Goal: Check status: Check status

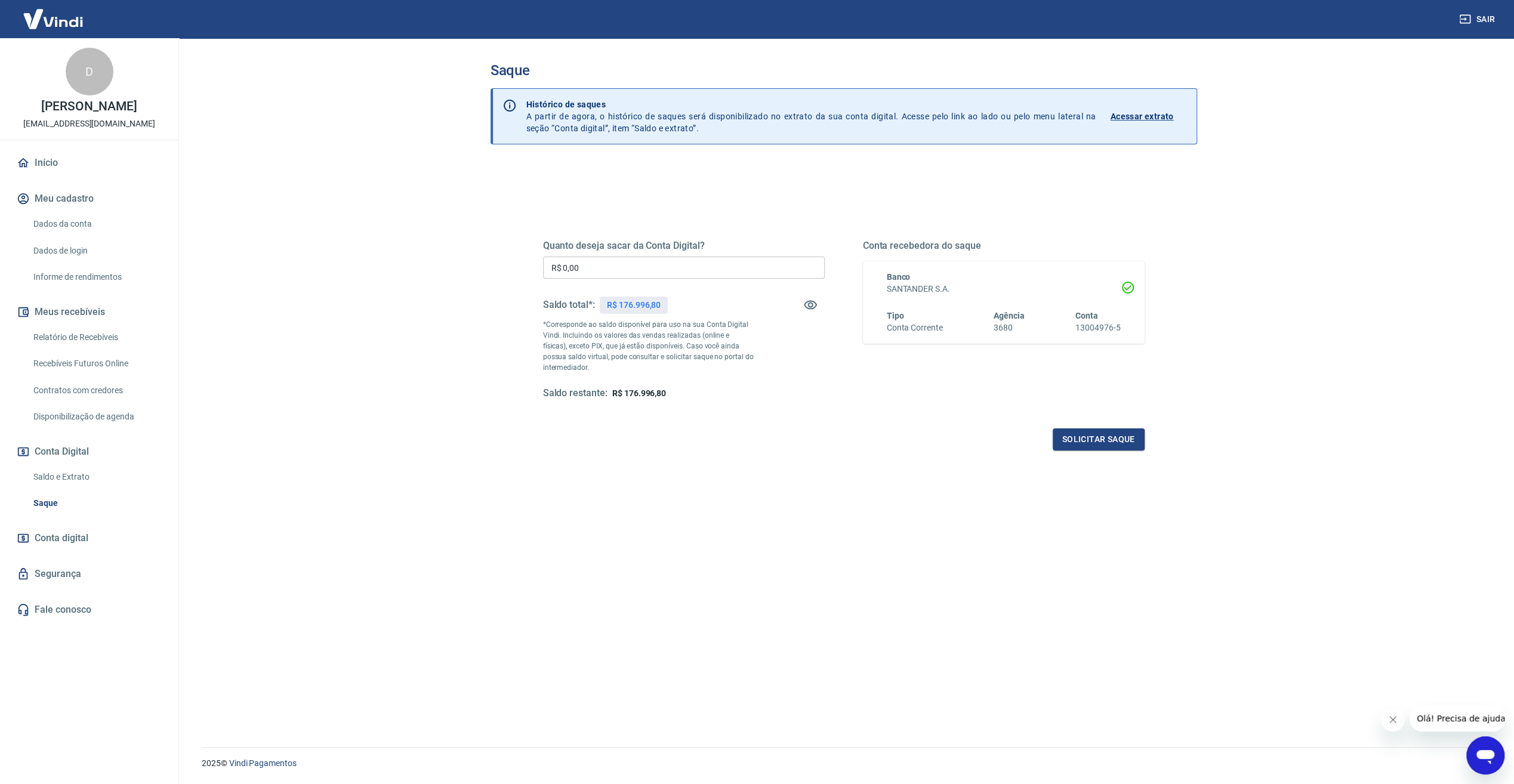
click at [67, 480] on link "Saldo e Extrato" at bounding box center [97, 477] width 135 height 24
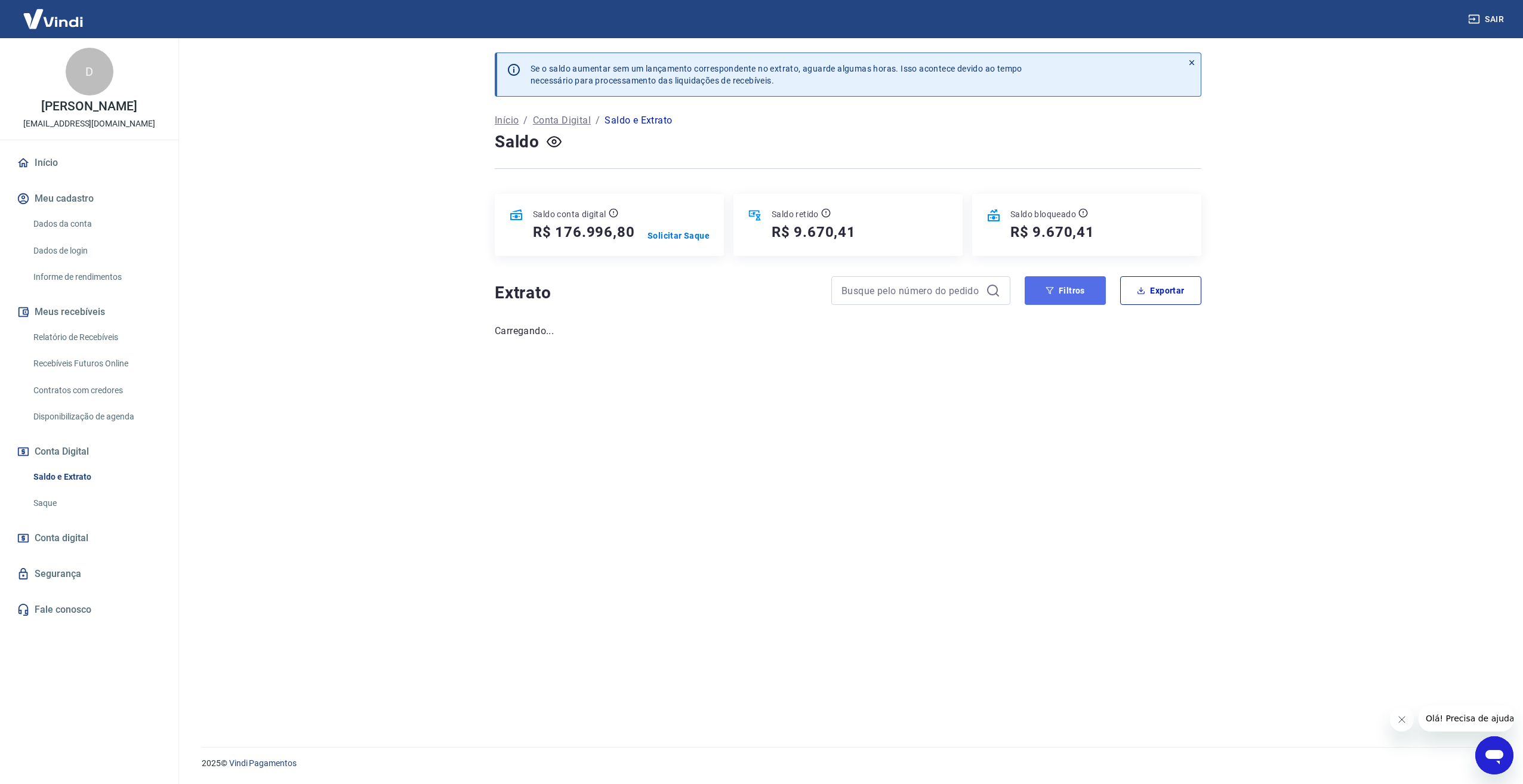
click at [1068, 289] on button "Filtros" at bounding box center [1065, 290] width 81 height 29
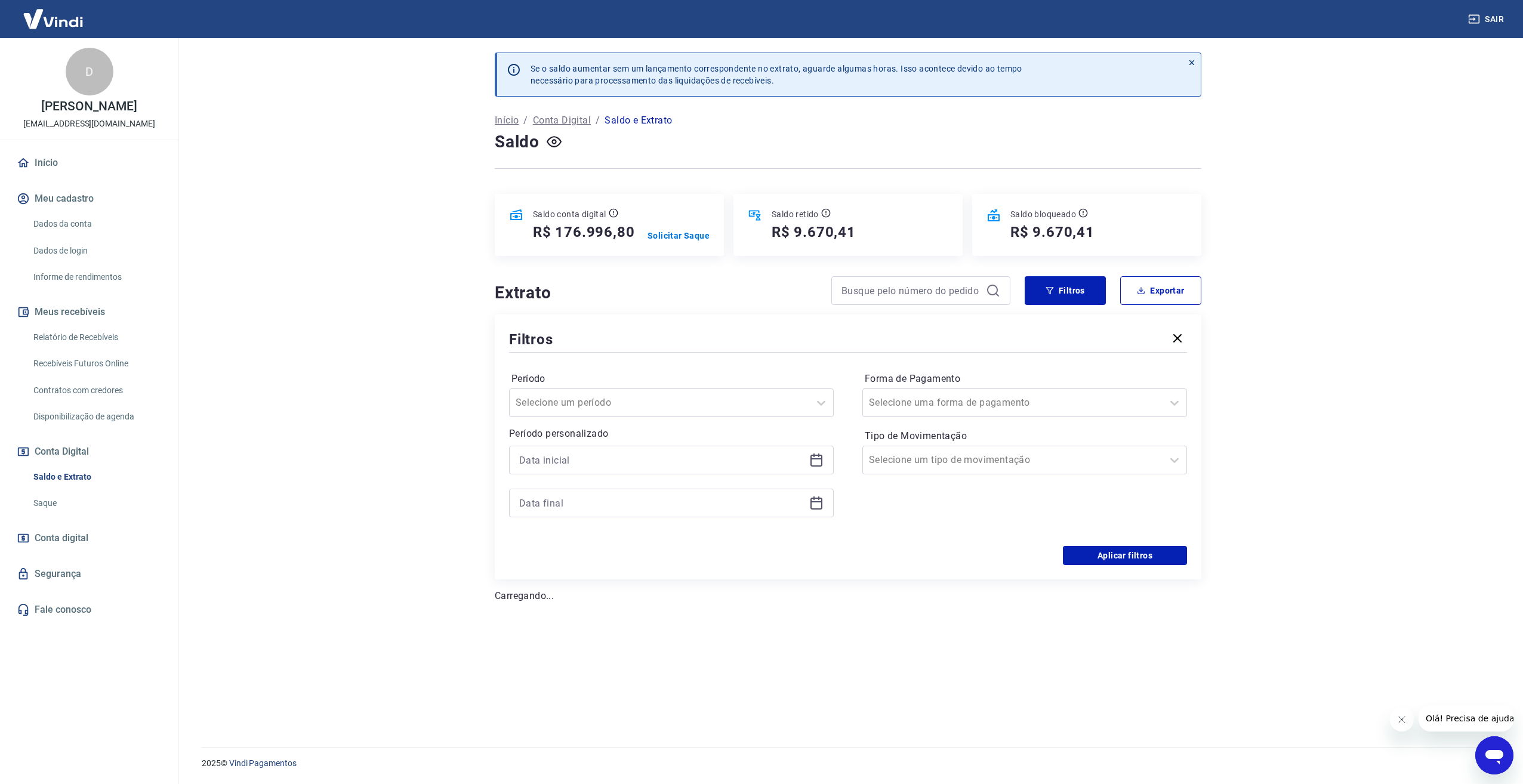
click at [814, 462] on icon at bounding box center [816, 460] width 14 height 14
click at [520, 500] on div "agosto 2025" at bounding box center [616, 501] width 195 height 14
click at [529, 503] on span "Previous Month" at bounding box center [529, 501] width 0 height 13
click at [583, 659] on div "22" at bounding box center [587, 659] width 14 height 14
type input "[DATE]"
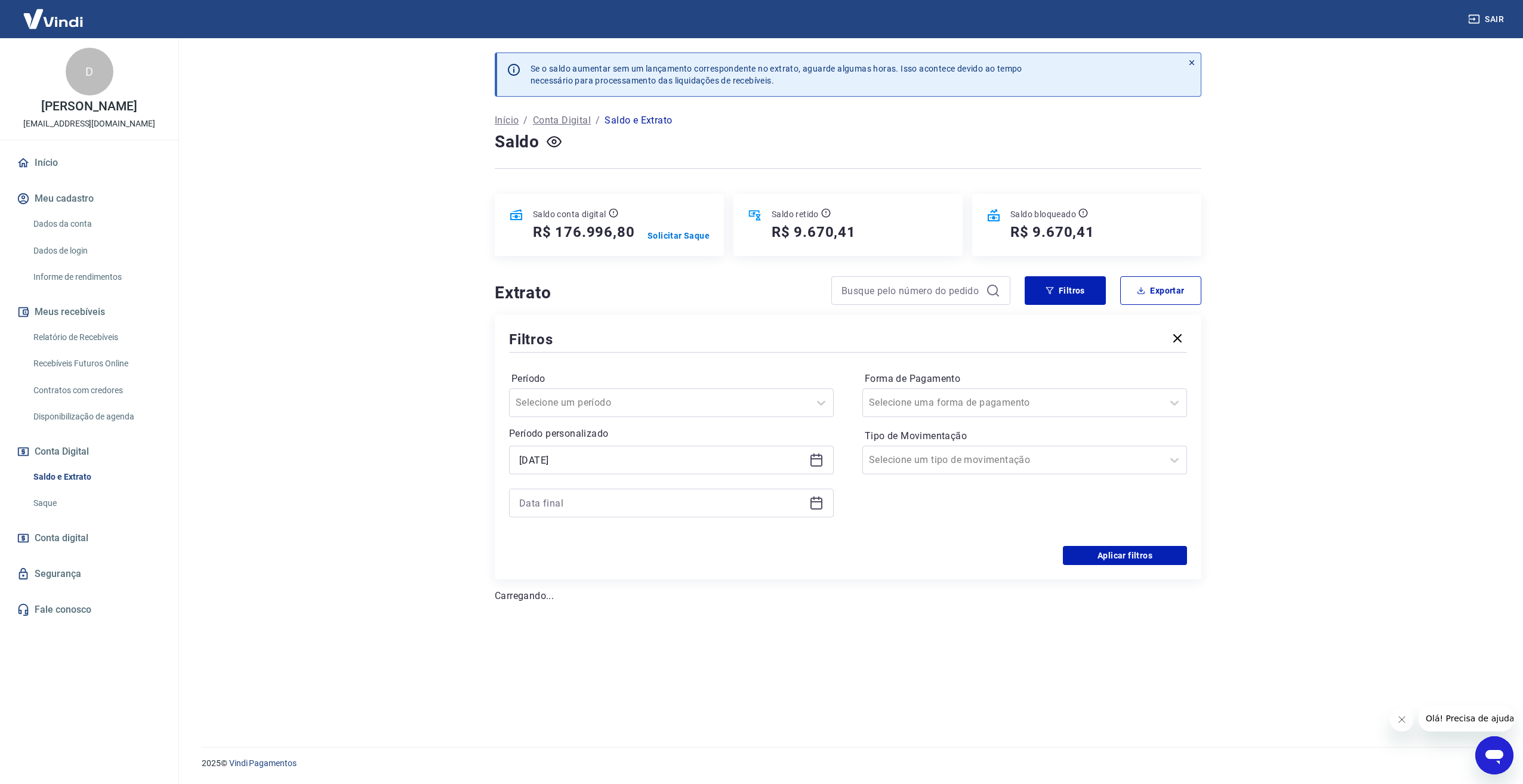
click at [816, 499] on icon at bounding box center [816, 503] width 14 height 14
click at [518, 540] on div "Previous Month Next Month [DATE] dom seg ter qua qui sex sab 27 28 29 30 31 1 2…" at bounding box center [737, 648] width 458 height 253
click at [529, 542] on span "Previous Month" at bounding box center [529, 543] width 0 height 13
click at [587, 698] on div "22" at bounding box center [587, 701] width 14 height 14
type input "[DATE]"
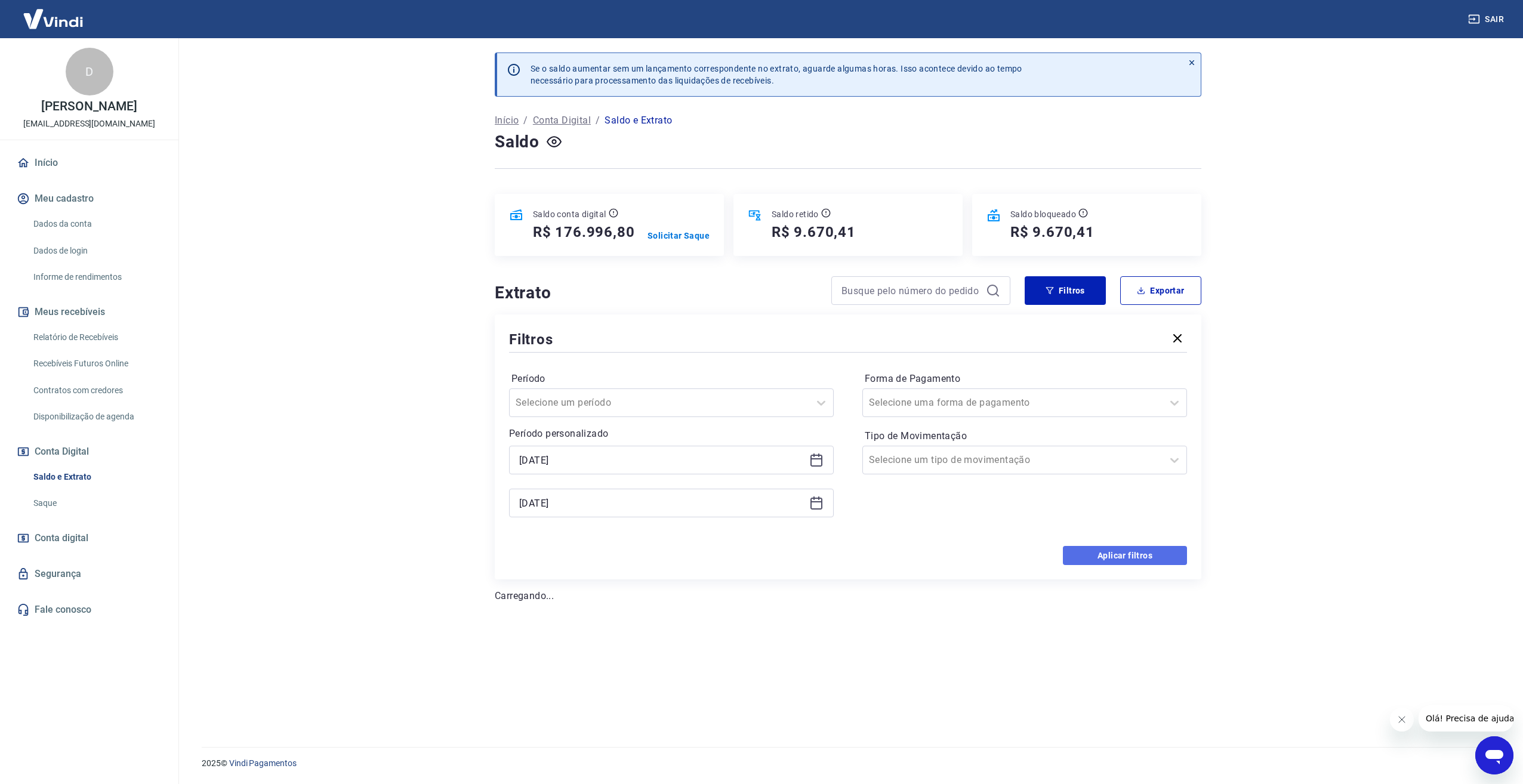
click at [1129, 560] on button "Aplicar filtros" at bounding box center [1124, 555] width 124 height 19
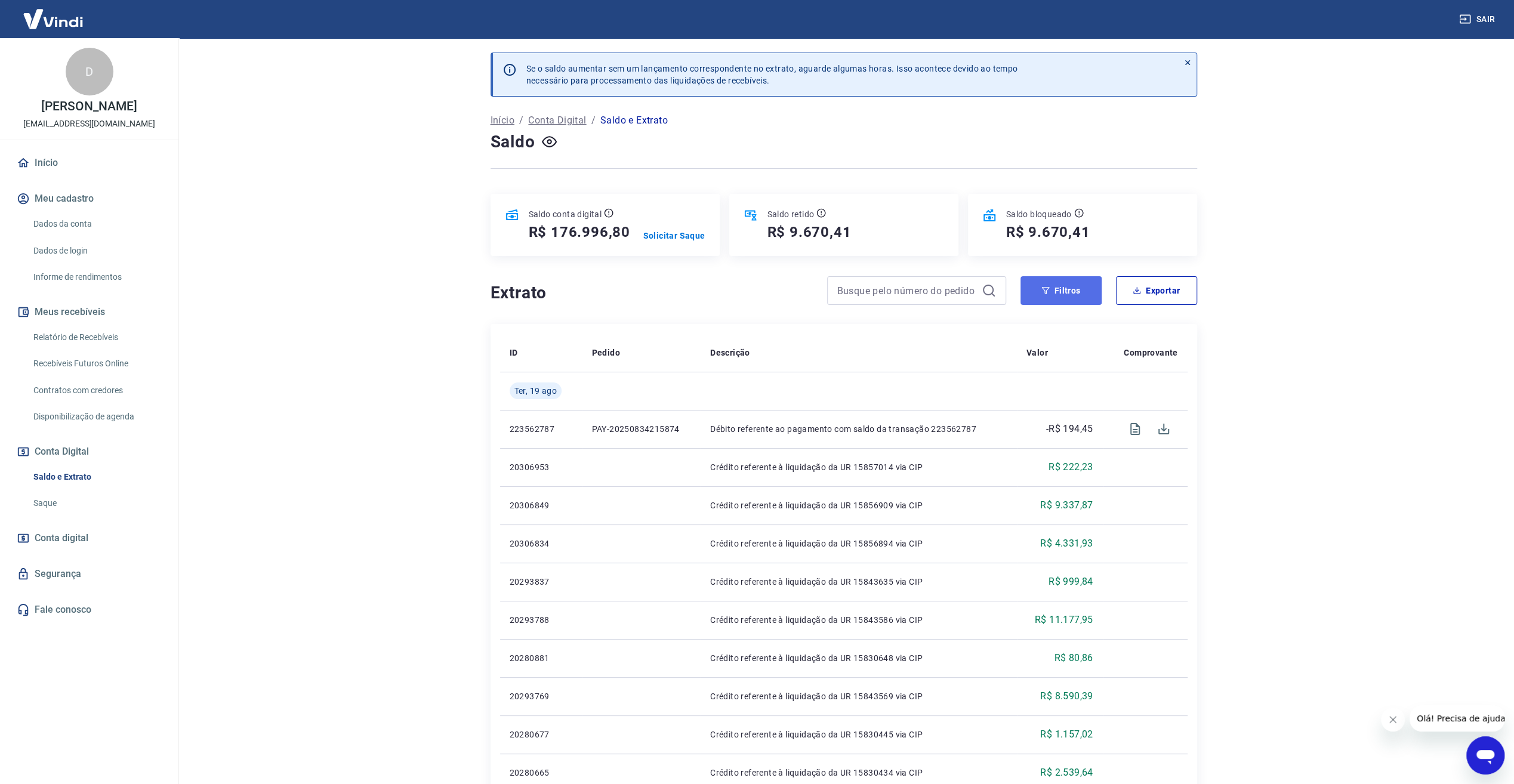
click at [1055, 290] on button "Filtros" at bounding box center [1061, 290] width 81 height 29
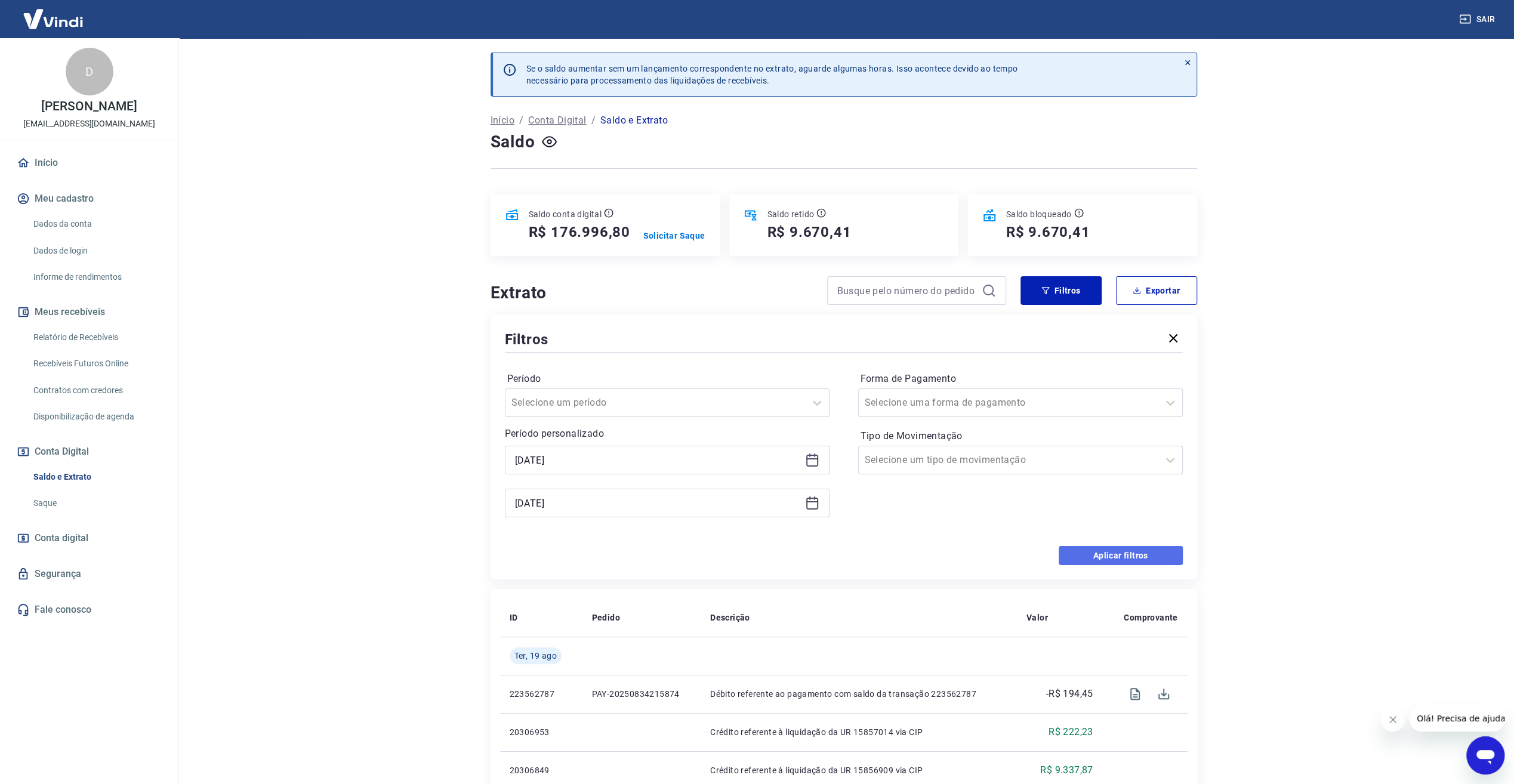
click at [1098, 552] on button "Aplicar filtros" at bounding box center [1120, 555] width 124 height 19
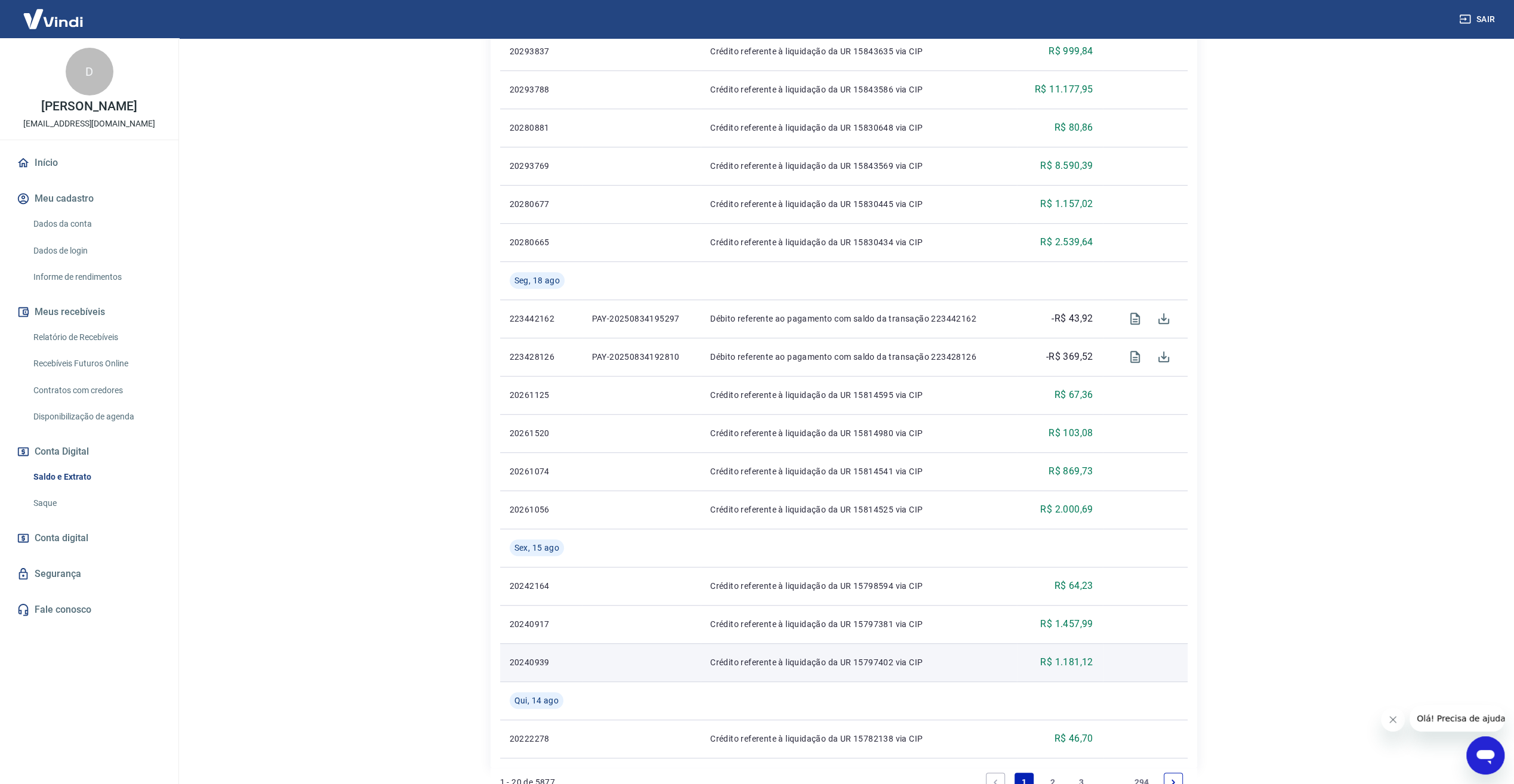
scroll to position [617, 0]
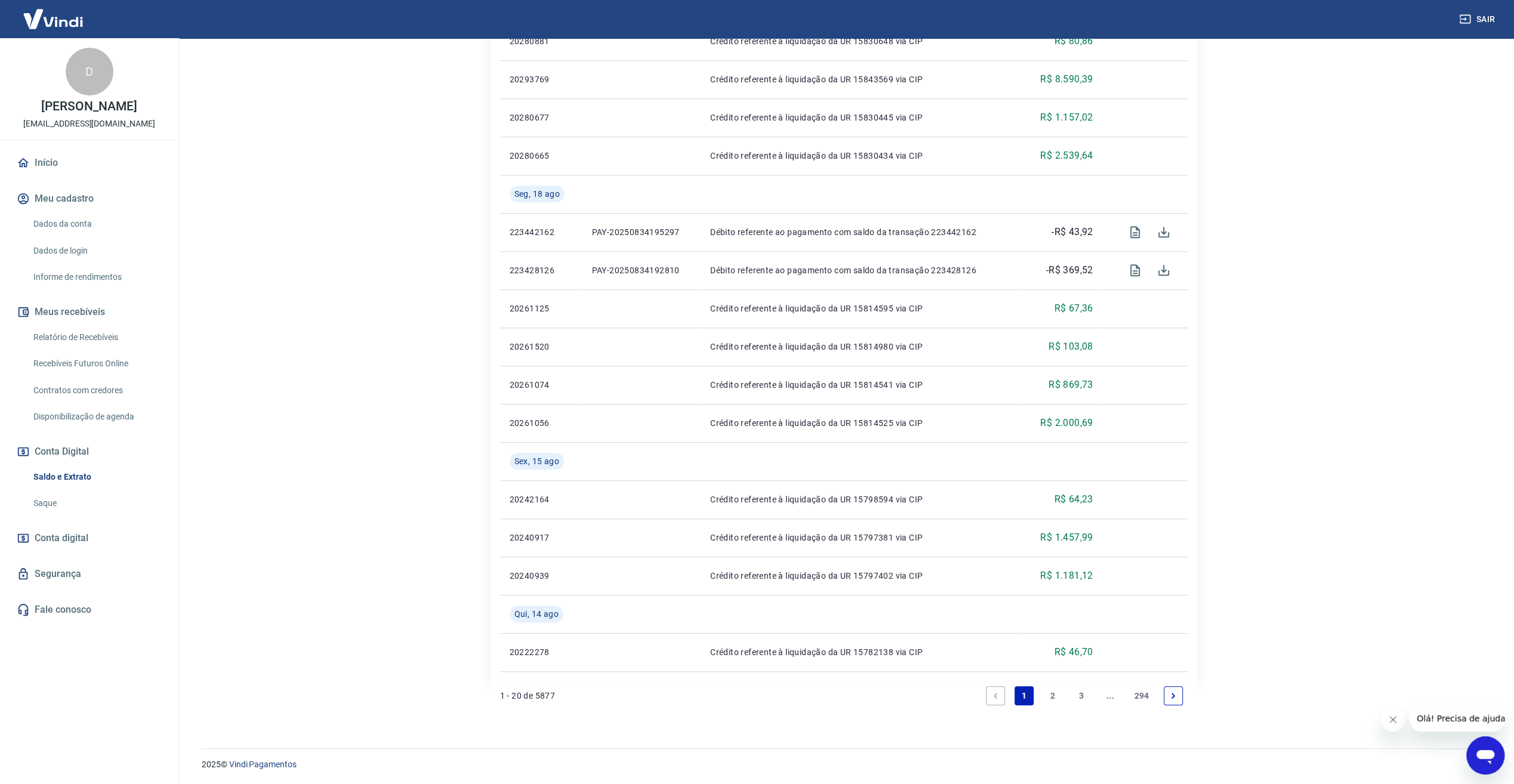
click at [1080, 694] on link "3" at bounding box center [1082, 696] width 19 height 19
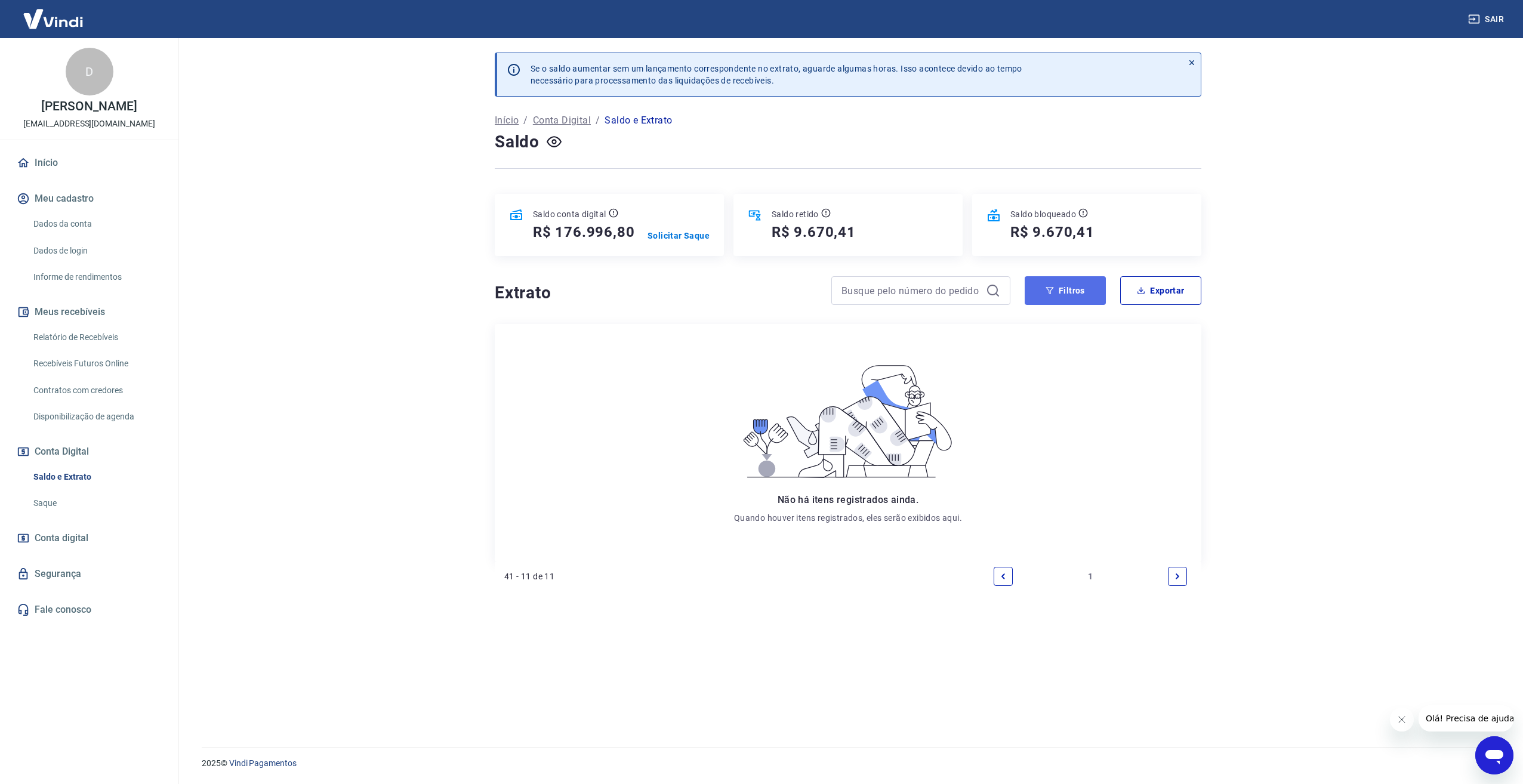
click at [1072, 295] on button "Filtros" at bounding box center [1065, 290] width 81 height 29
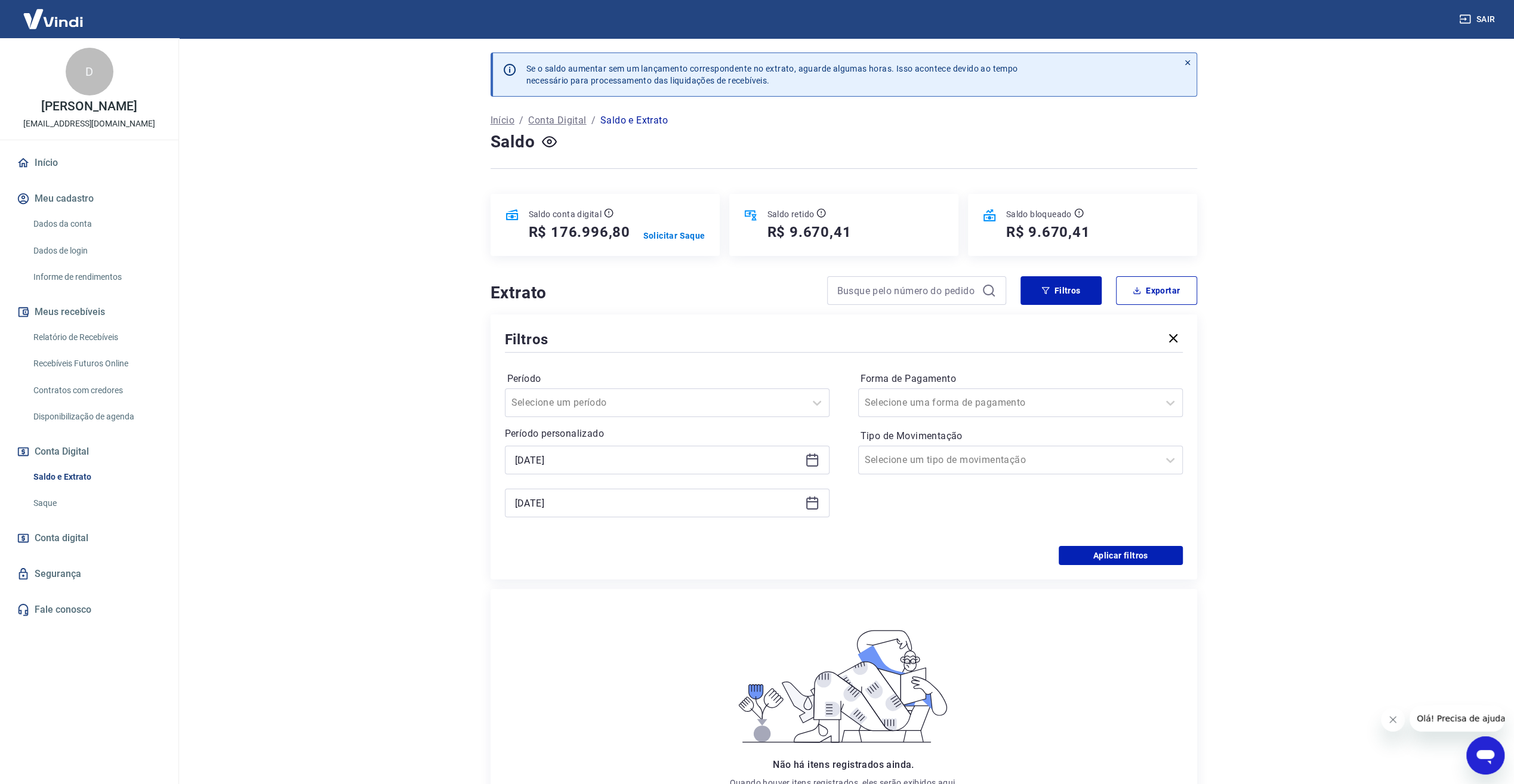
click at [1174, 339] on icon "button" at bounding box center [1173, 338] width 14 height 14
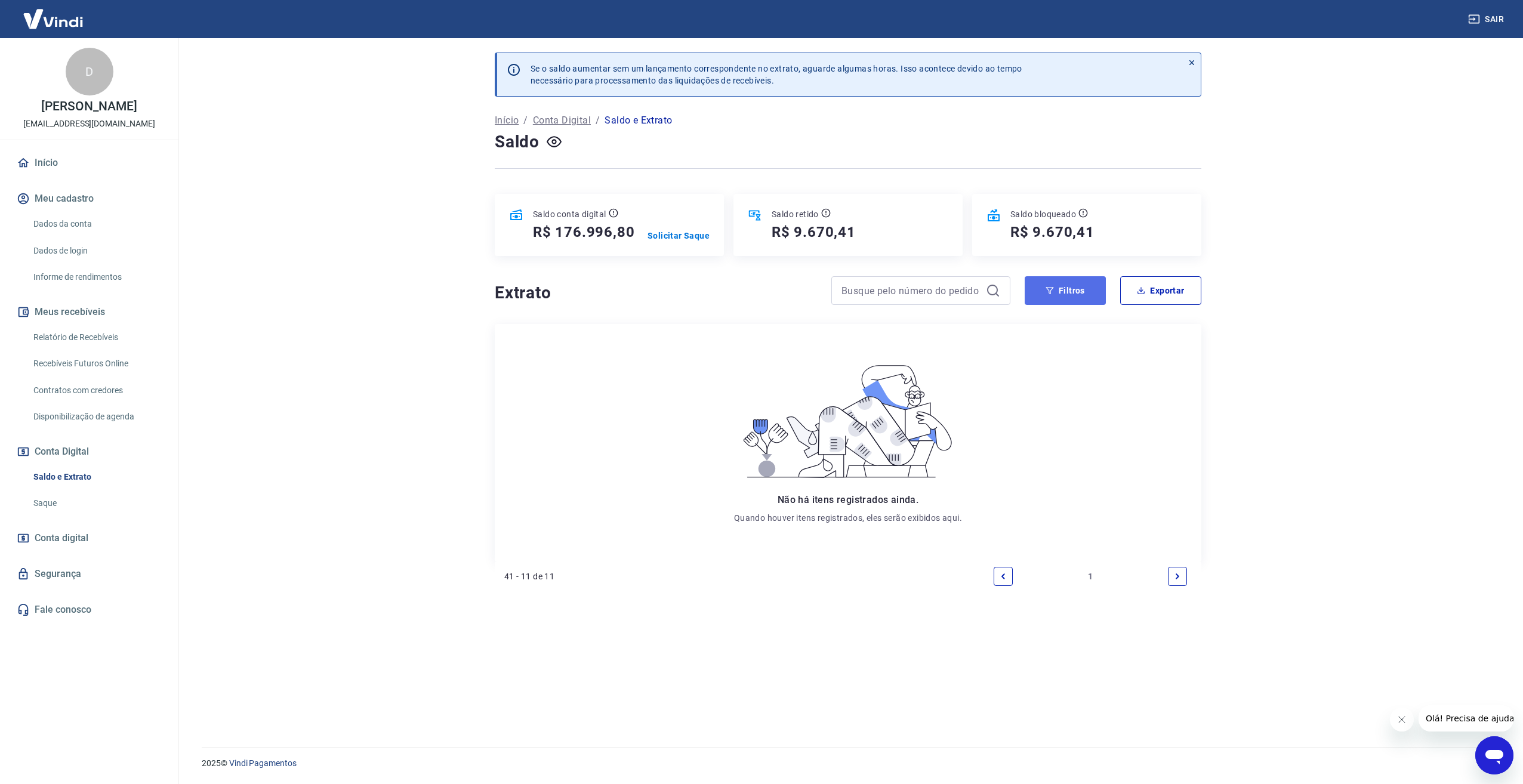
click at [1068, 289] on button "Filtros" at bounding box center [1065, 290] width 81 height 29
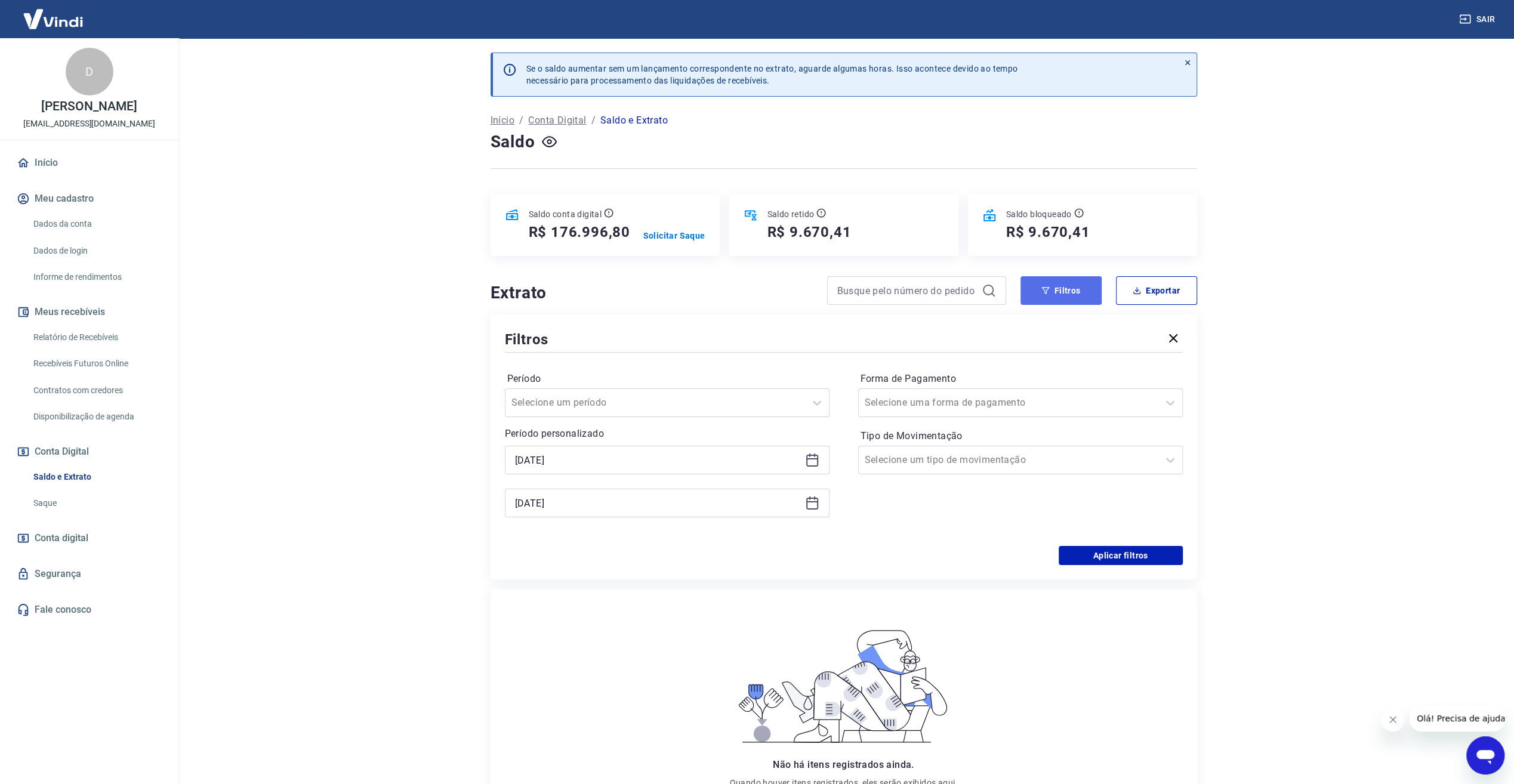
click at [1068, 288] on button "Filtros" at bounding box center [1061, 290] width 81 height 29
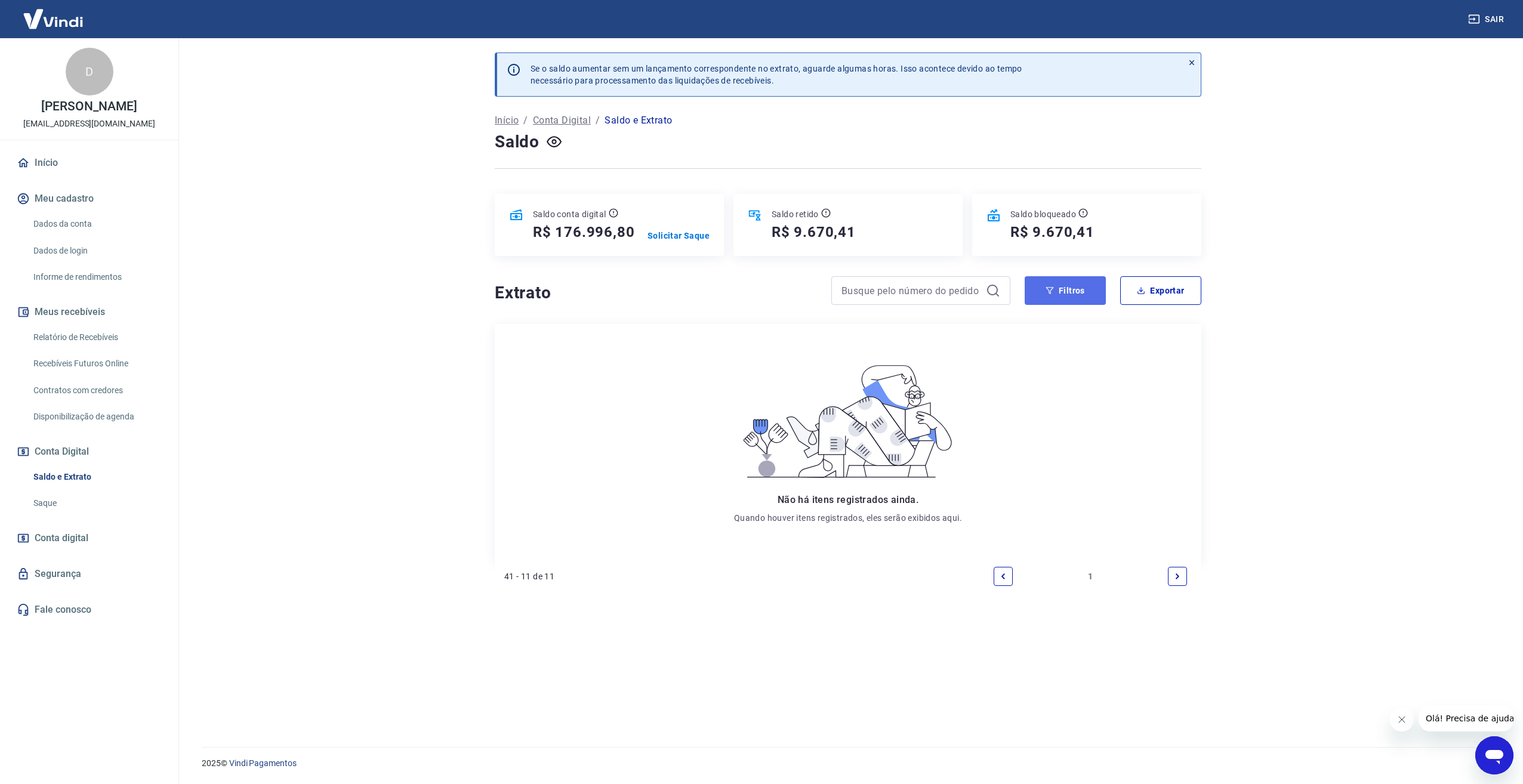
click at [1071, 295] on button "Filtros" at bounding box center [1065, 290] width 81 height 29
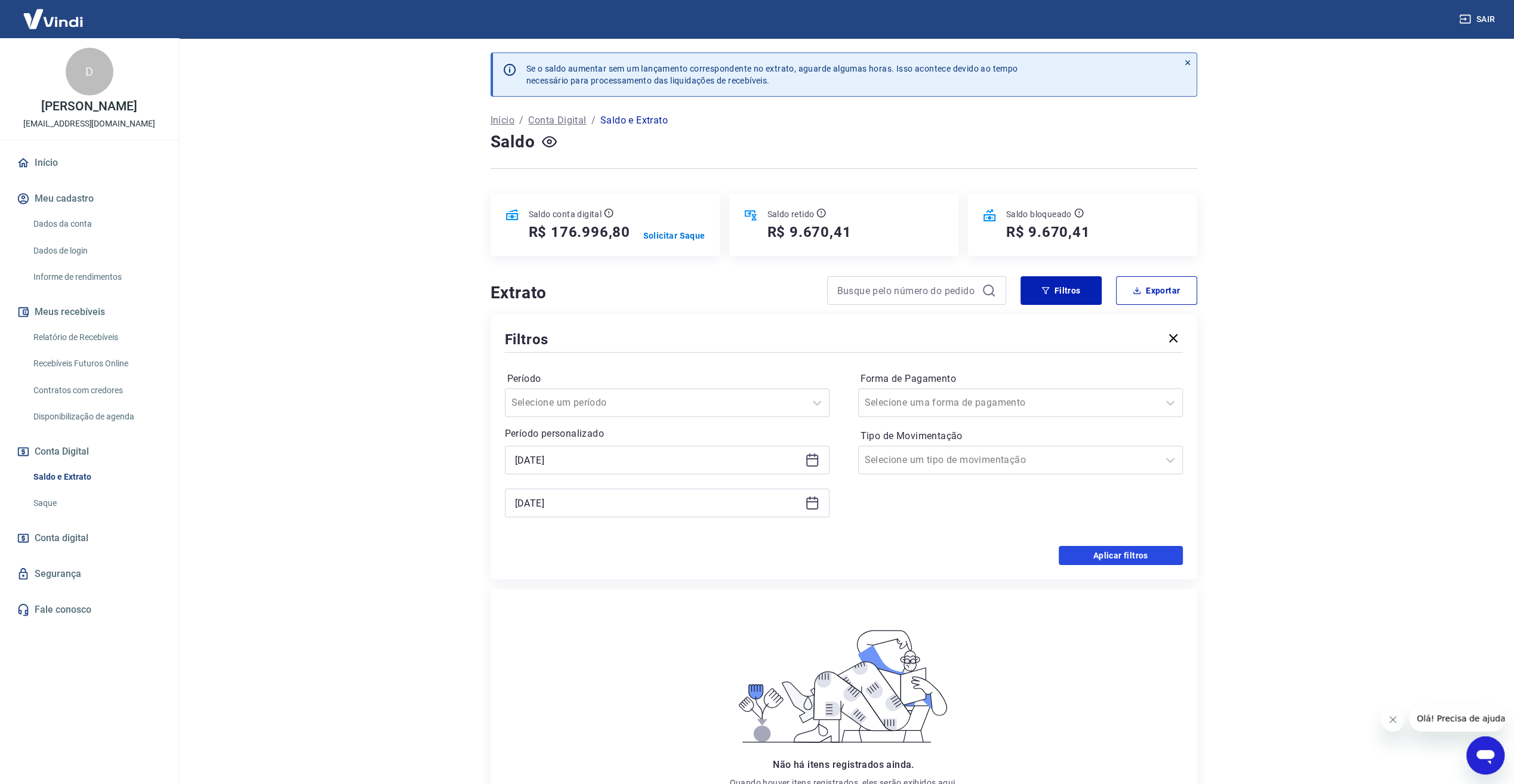
click at [1099, 558] on button "Aplicar filtros" at bounding box center [1120, 555] width 124 height 19
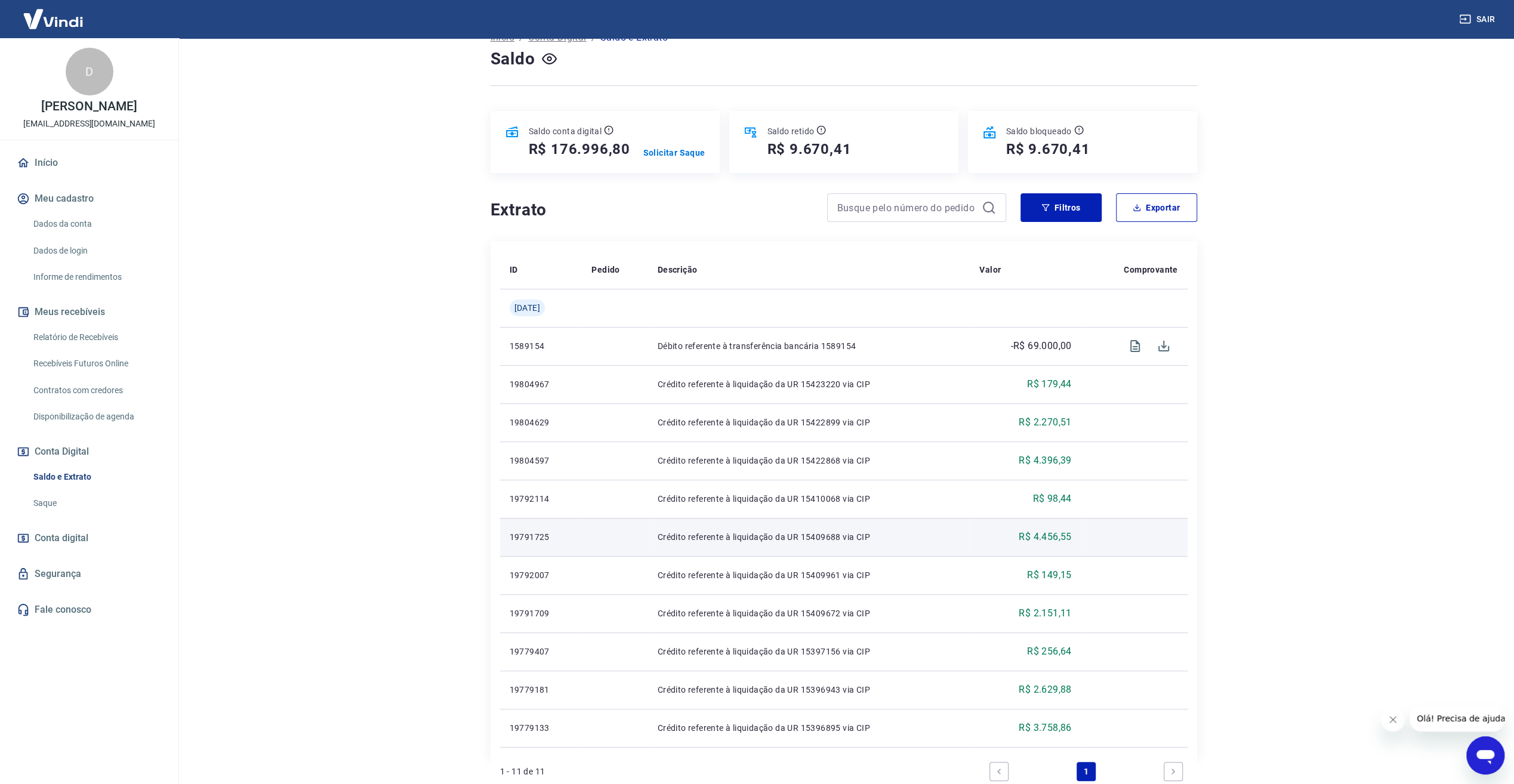
scroll to position [159, 0]
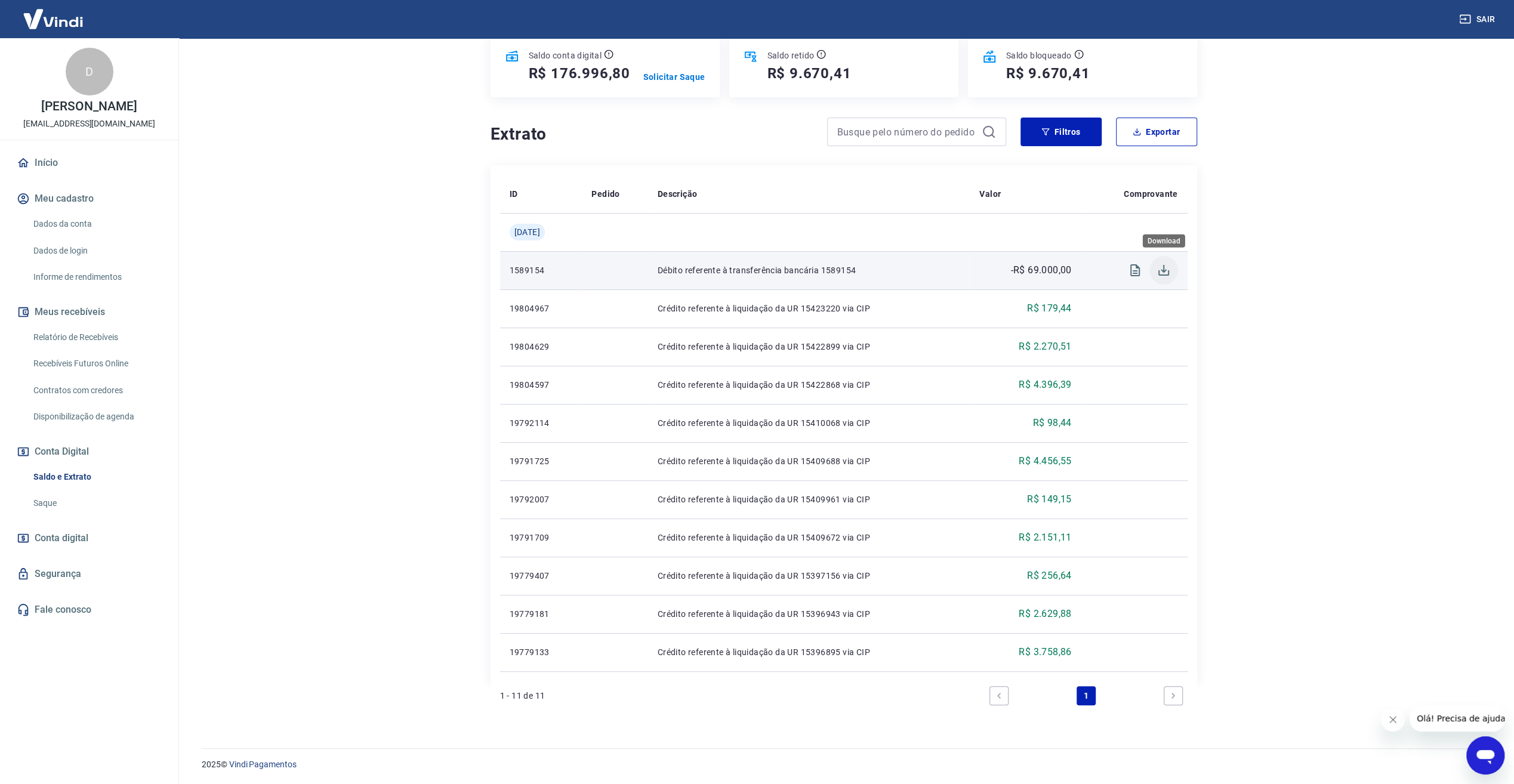
click at [1162, 271] on icon "Download" at bounding box center [1164, 270] width 10 height 10
click at [1050, 124] on button "Filtros" at bounding box center [1061, 131] width 81 height 29
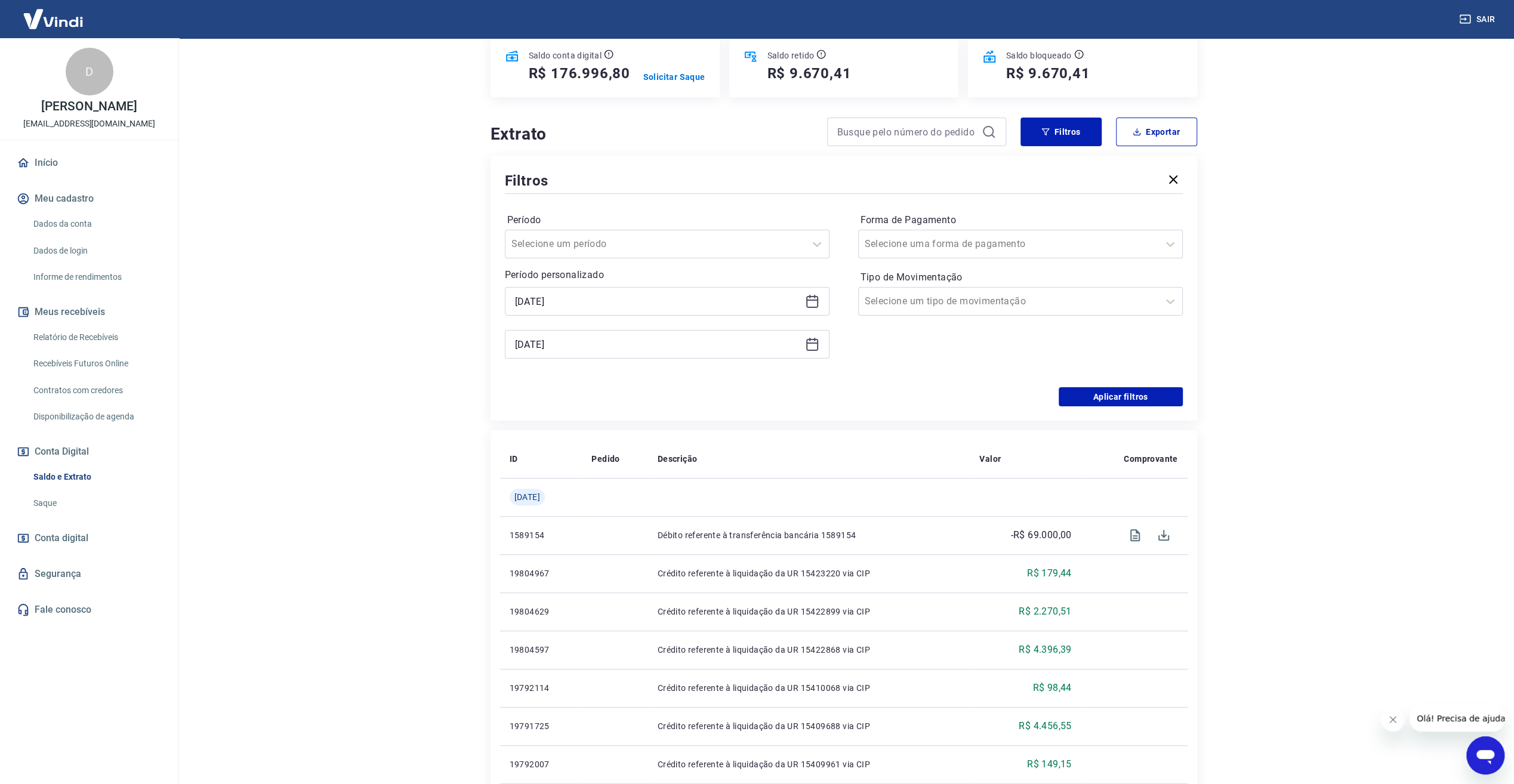
click at [819, 287] on div "[DATE]" at bounding box center [667, 301] width 325 height 29
click at [812, 294] on icon at bounding box center [812, 301] width 14 height 14
click at [615, 501] on div "23" at bounding box center [611, 500] width 14 height 14
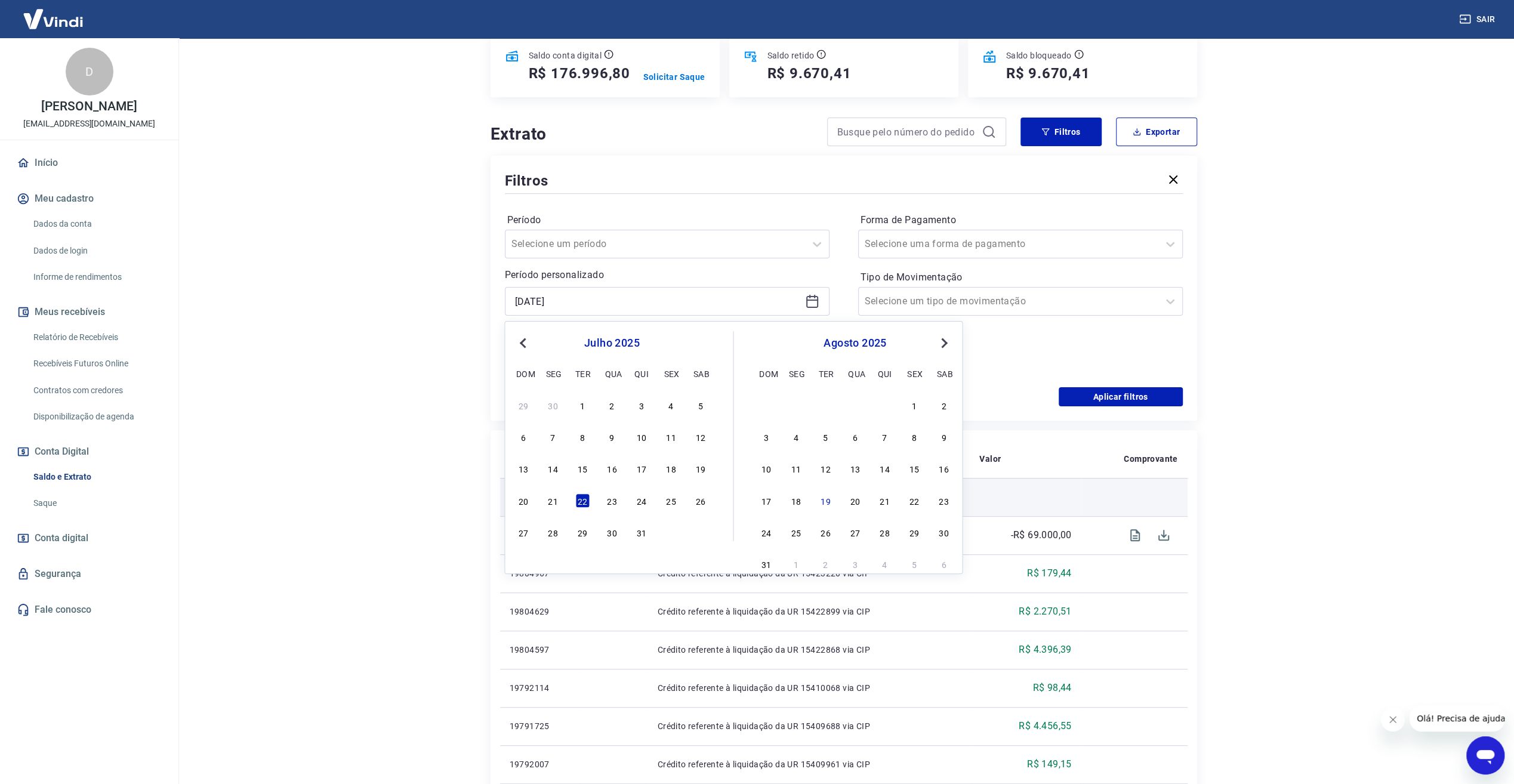
type input "[DATE]"
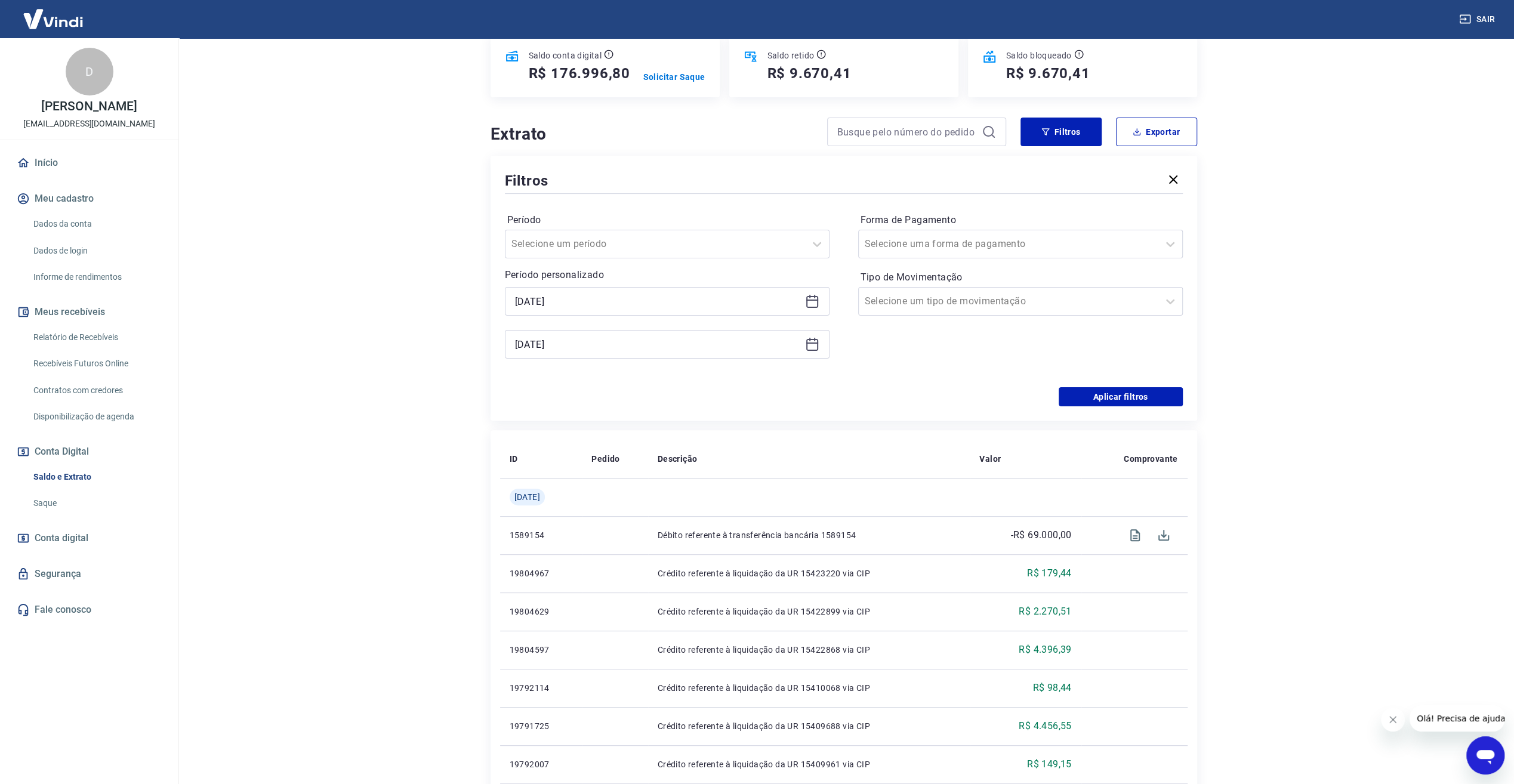
click at [813, 347] on icon at bounding box center [812, 344] width 14 height 14
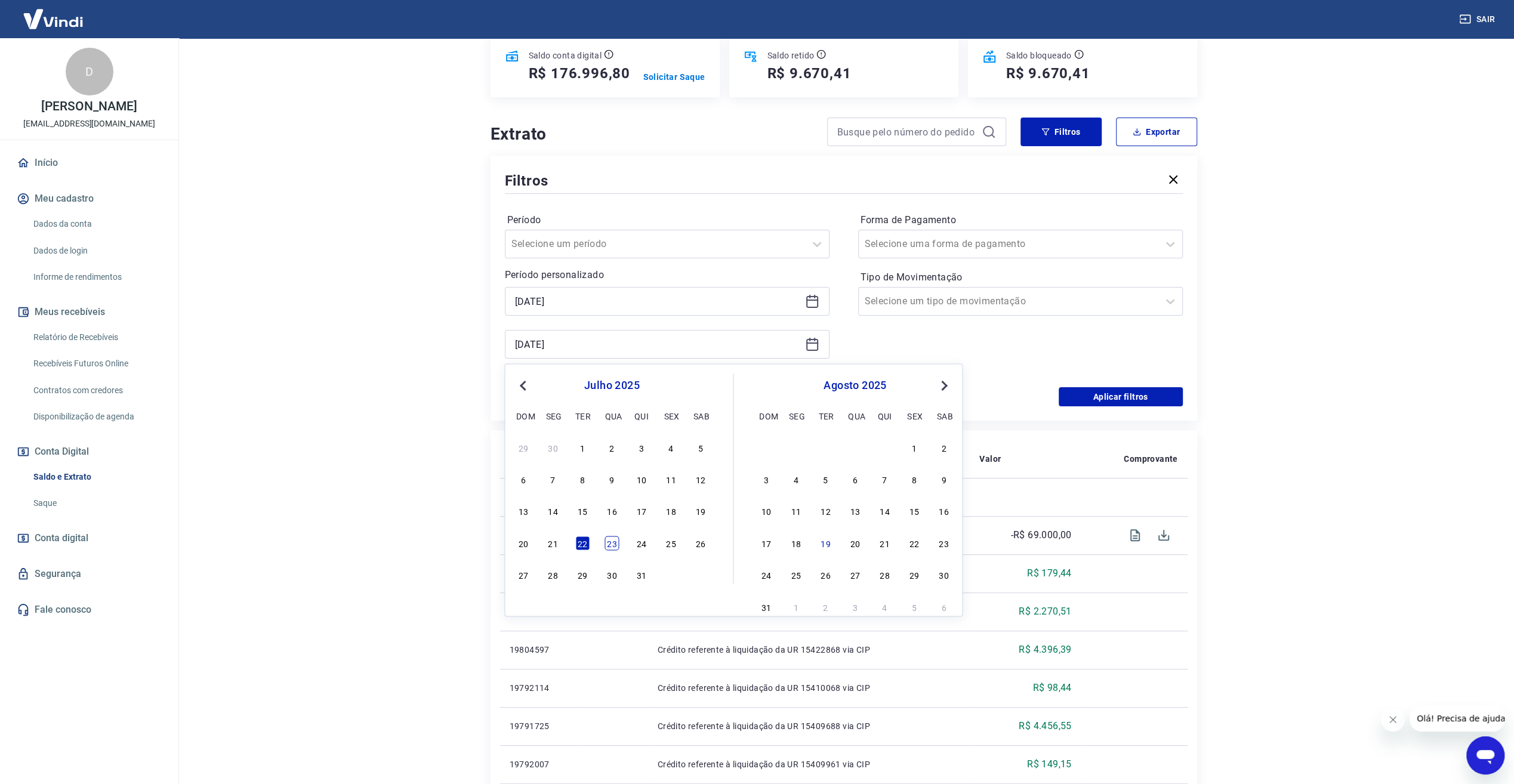
drag, startPoint x: 612, startPoint y: 543, endPoint x: 621, endPoint y: 535, distance: 12.0
click at [612, 542] on div "23" at bounding box center [611, 543] width 14 height 14
type input "[DATE]"
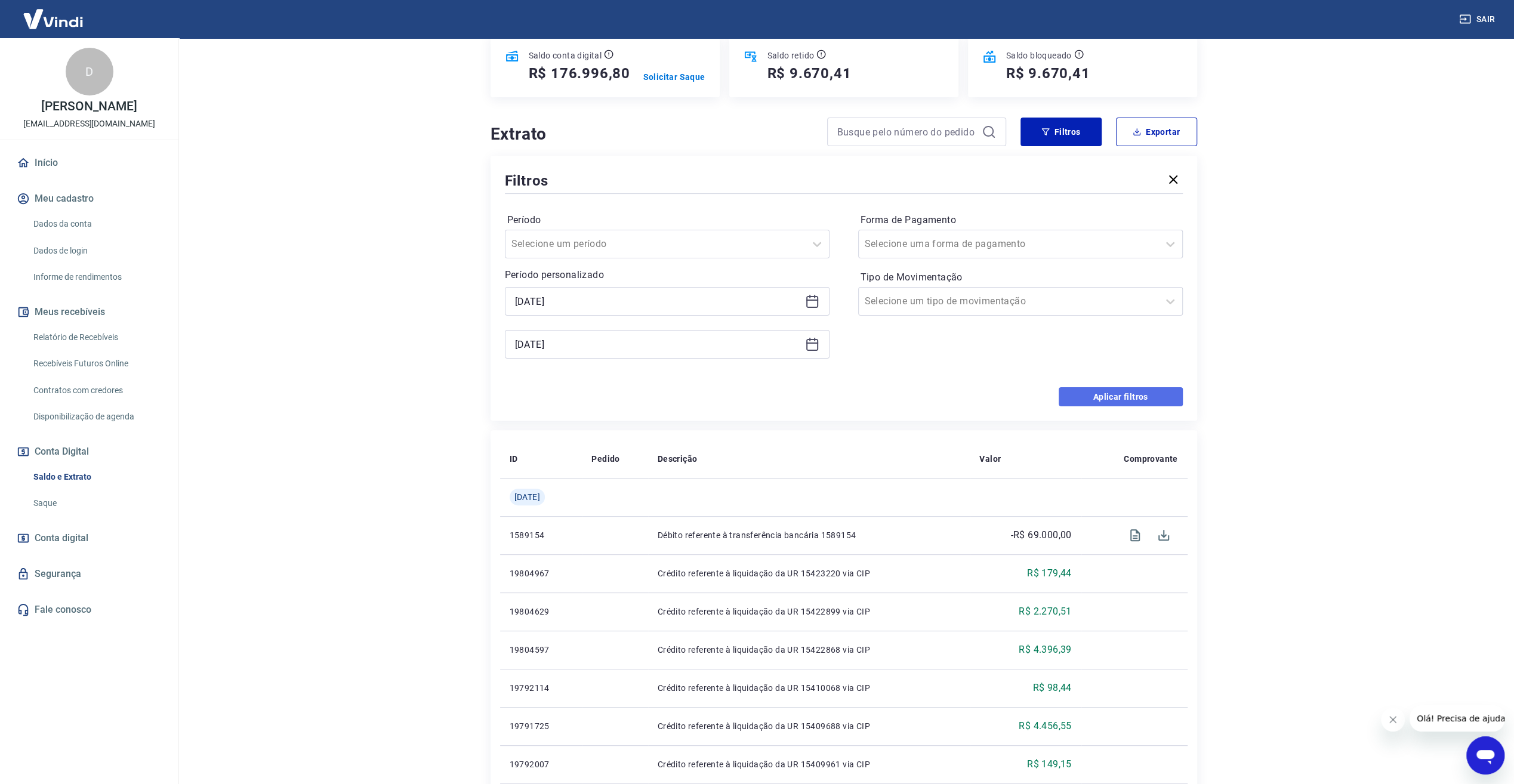
click at [1111, 402] on button "Aplicar filtros" at bounding box center [1120, 396] width 124 height 19
